Goal: Information Seeking & Learning: Check status

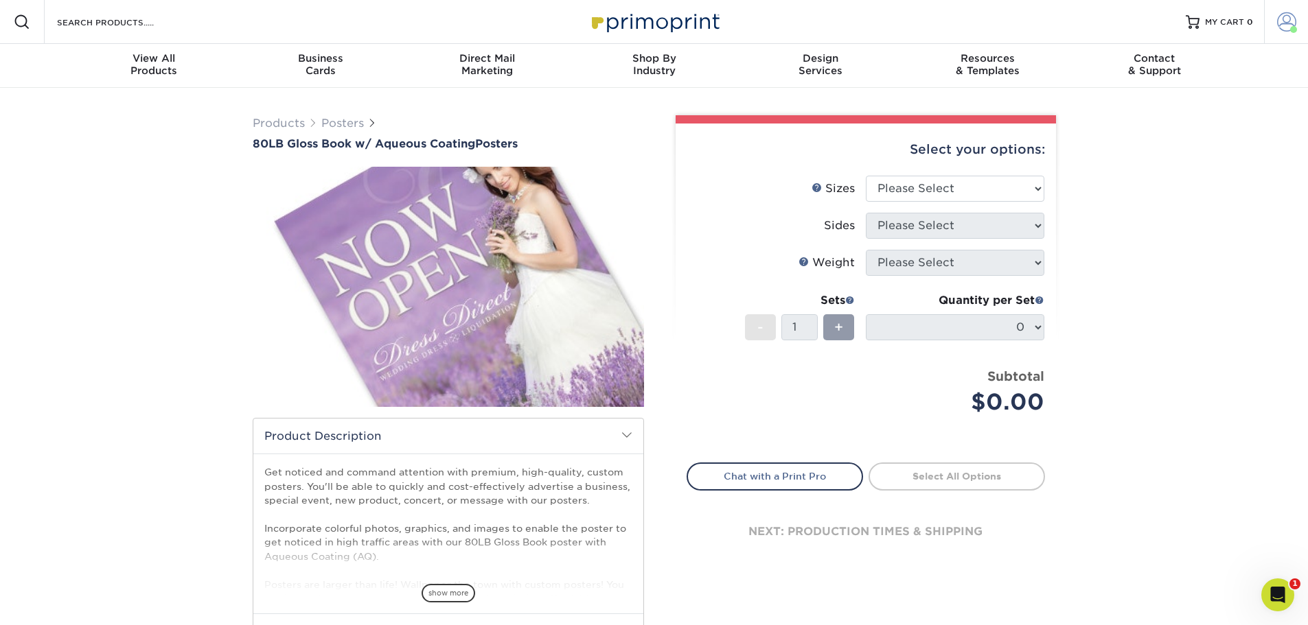
click at [1282, 18] on span at bounding box center [1286, 21] width 19 height 19
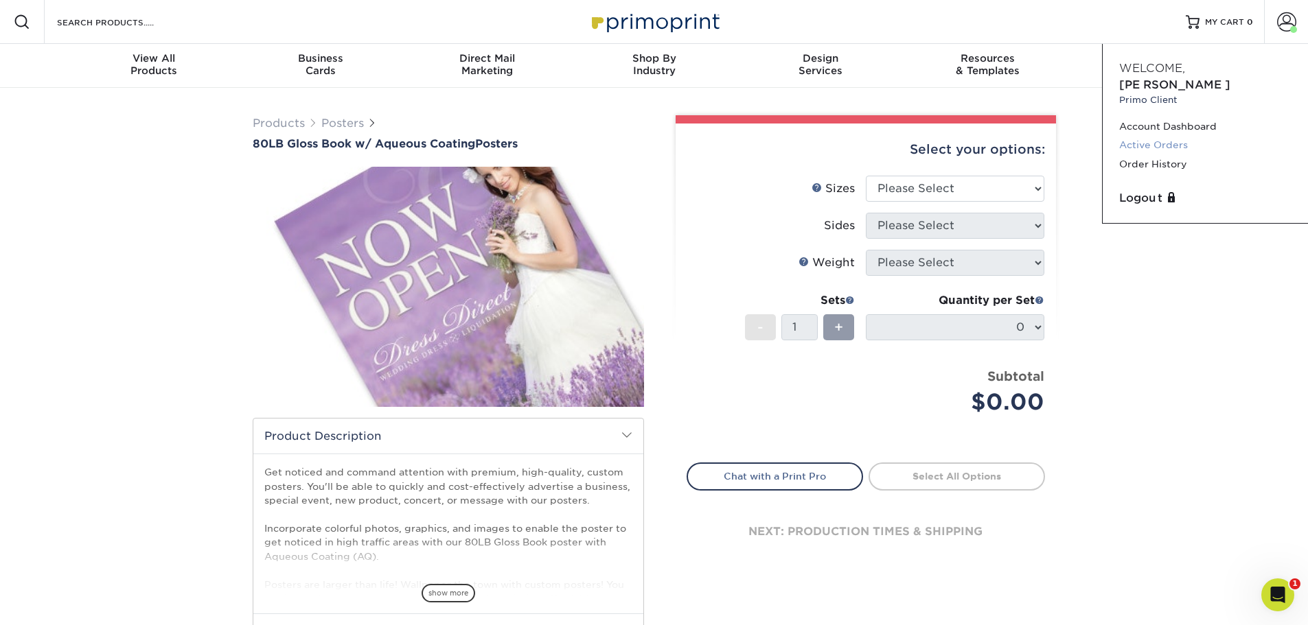
click at [1167, 136] on link "Active Orders" at bounding box center [1205, 145] width 172 height 19
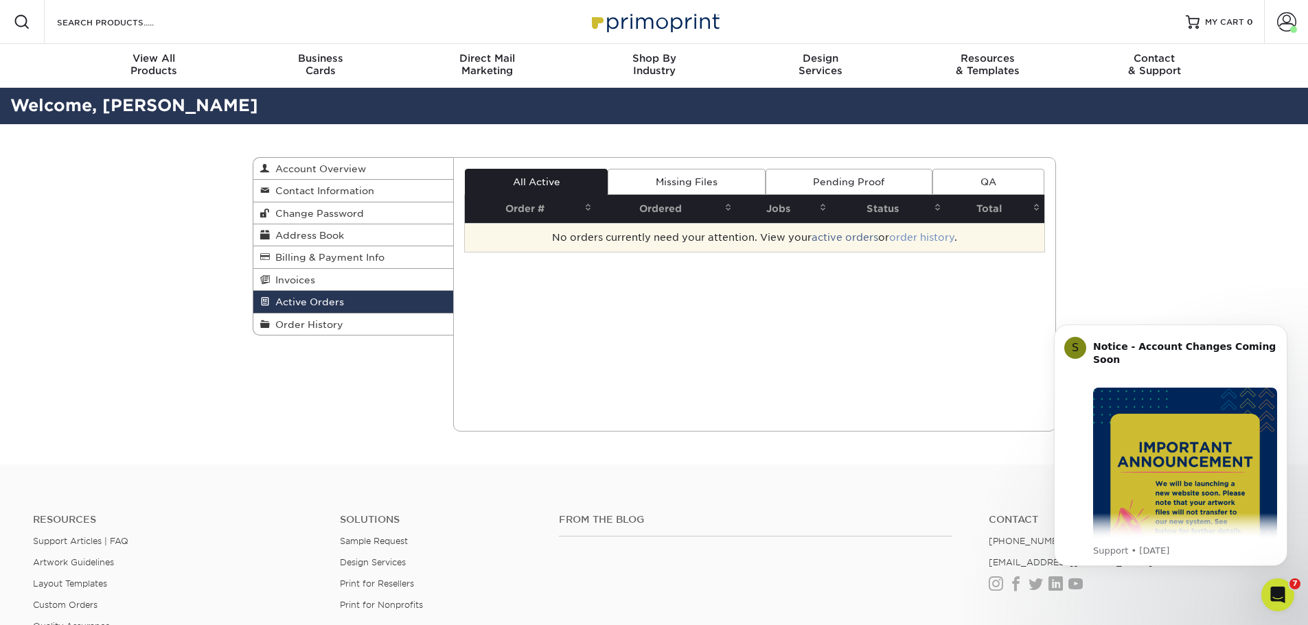
click at [943, 233] on link "order history" at bounding box center [921, 237] width 65 height 11
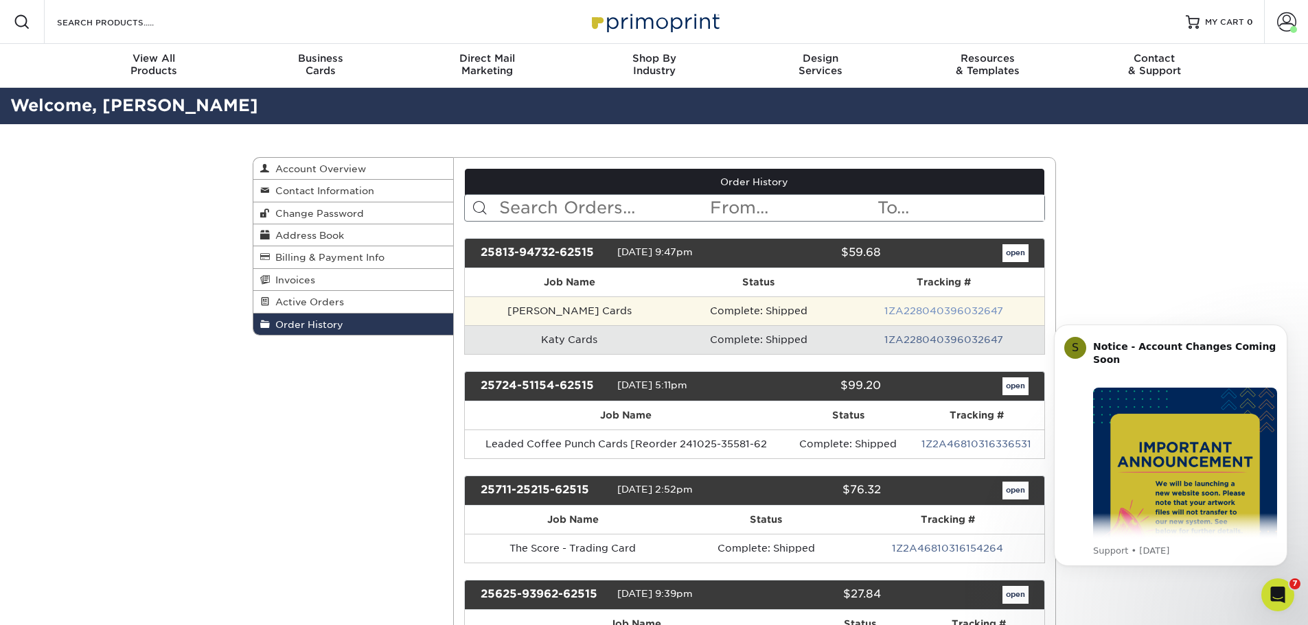
click at [927, 312] on link "1ZA228040396032647" at bounding box center [943, 311] width 119 height 11
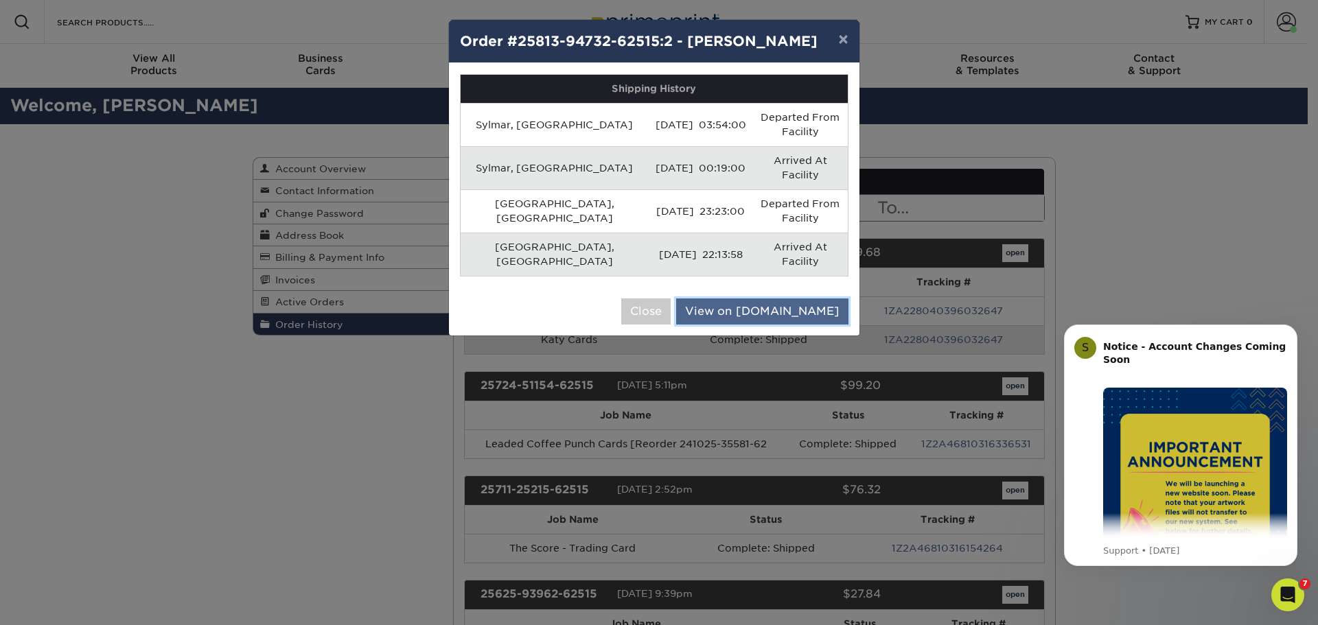
click at [783, 299] on link "View on UPS.com" at bounding box center [762, 312] width 172 height 26
click at [839, 43] on button "×" at bounding box center [843, 39] width 32 height 38
